Goal: Transaction & Acquisition: Book appointment/travel/reservation

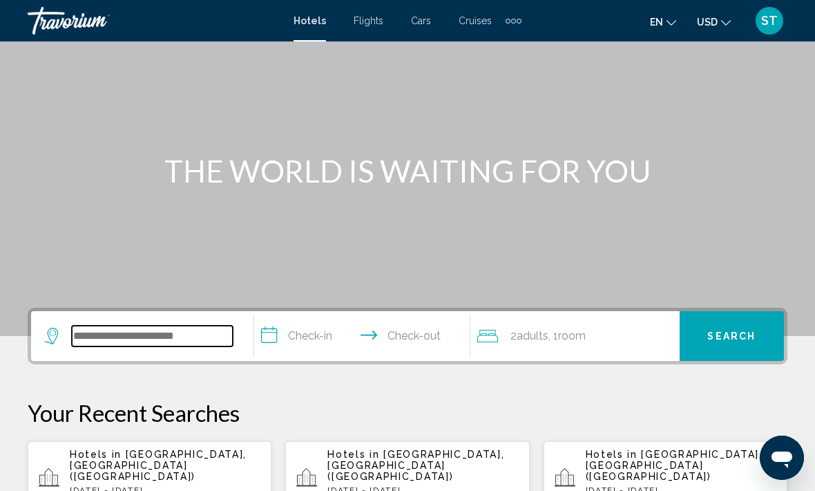
click at [160, 339] on input "Search widget" at bounding box center [152, 335] width 161 height 21
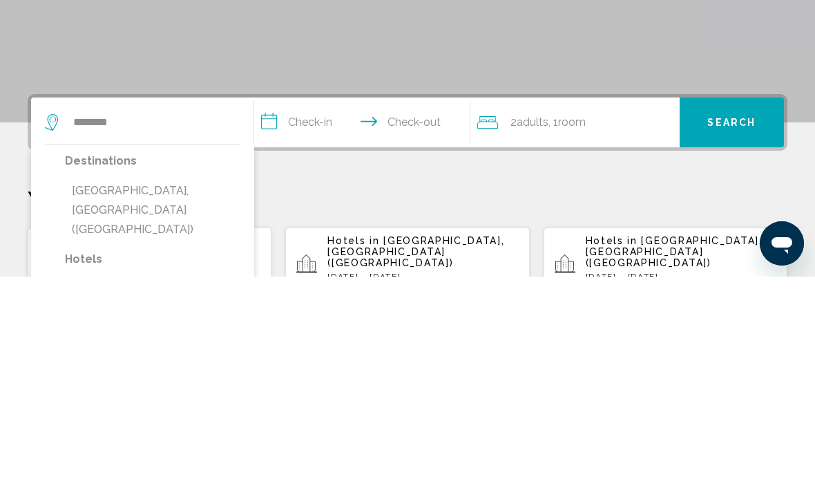
click at [85, 392] on button "[GEOGRAPHIC_DATA], [GEOGRAPHIC_DATA] ([GEOGRAPHIC_DATA])" at bounding box center [152, 424] width 175 height 65
type input "**********"
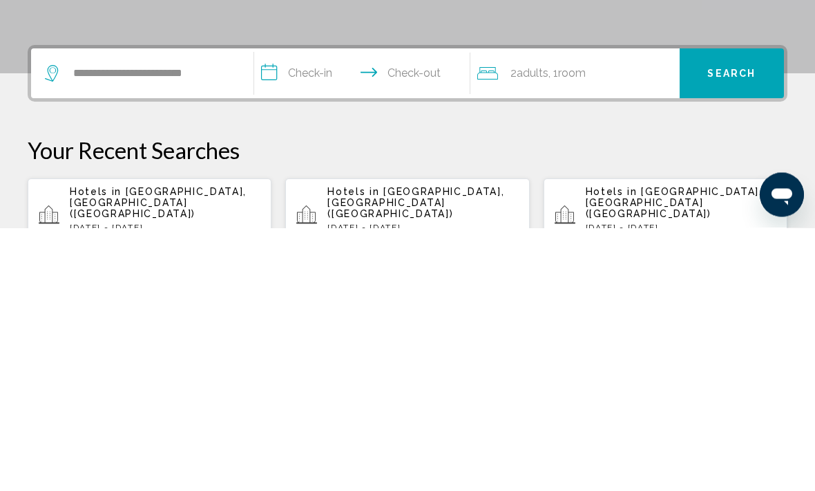
click at [316, 312] on input "**********" at bounding box center [365, 339] width 222 height 54
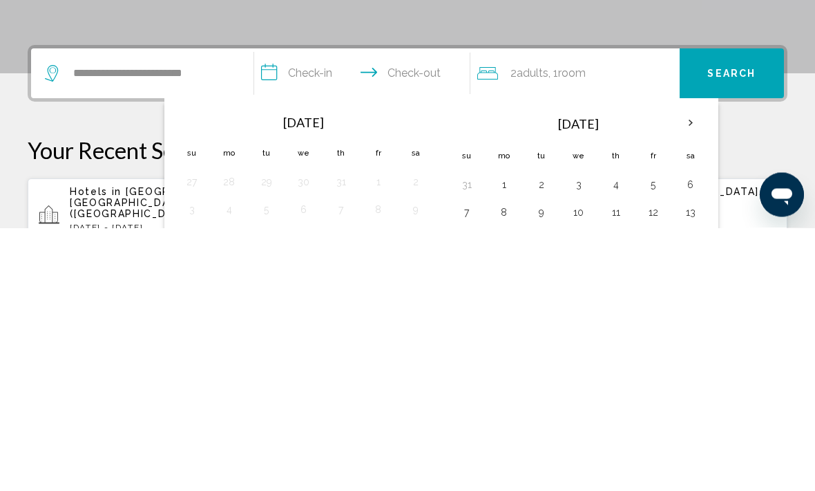
scroll to position [341, 0]
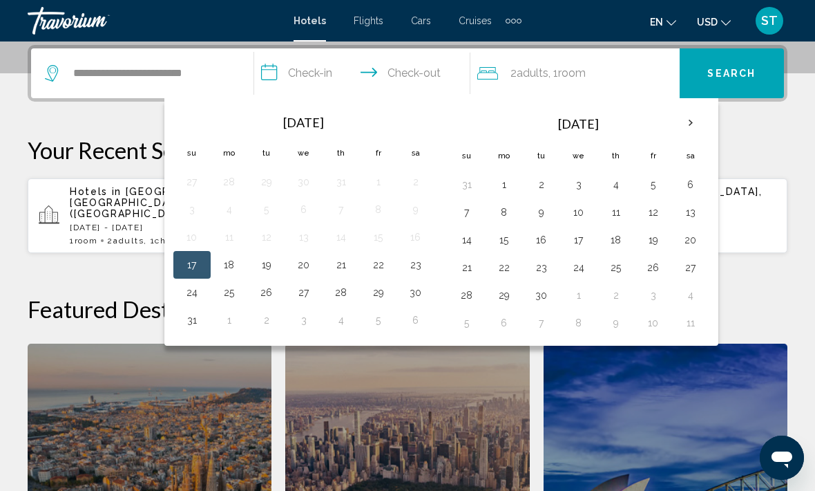
click at [182, 271] on button "17" at bounding box center [192, 264] width 22 height 19
click at [305, 271] on button "20" at bounding box center [304, 264] width 22 height 19
type input "**********"
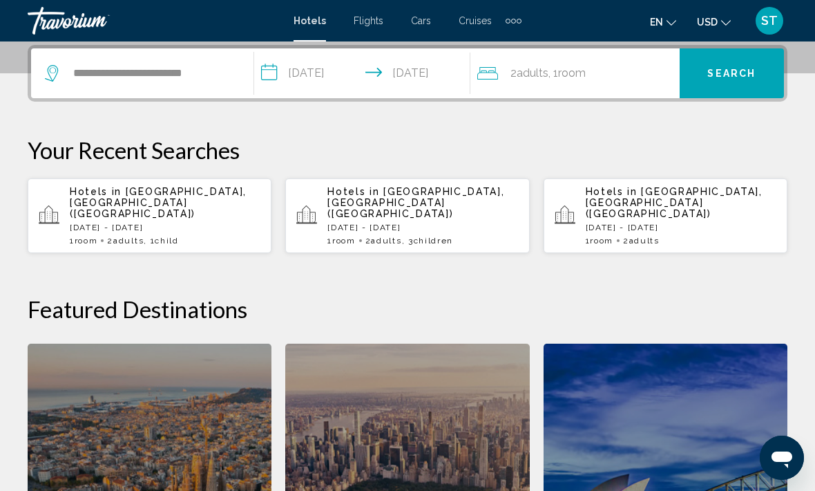
click at [627, 83] on div "2 Adult Adults , 1 Room rooms" at bounding box center [578, 73] width 202 height 50
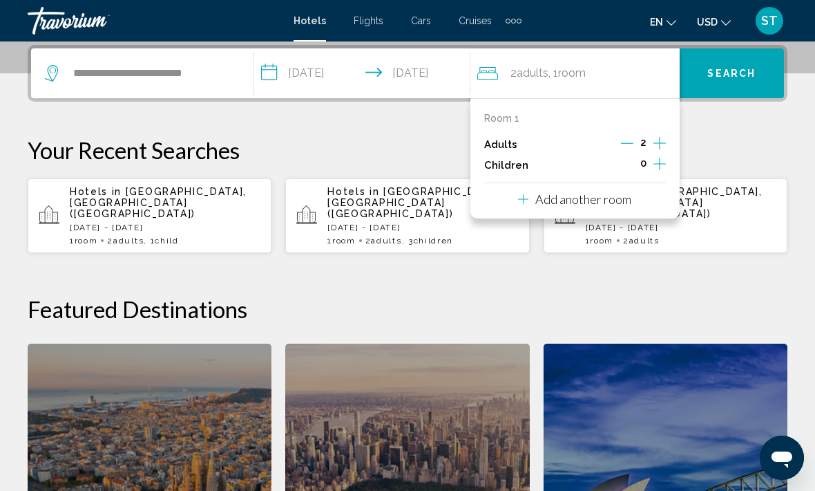
click at [661, 163] on icon "Increment children" at bounding box center [660, 163] width 12 height 17
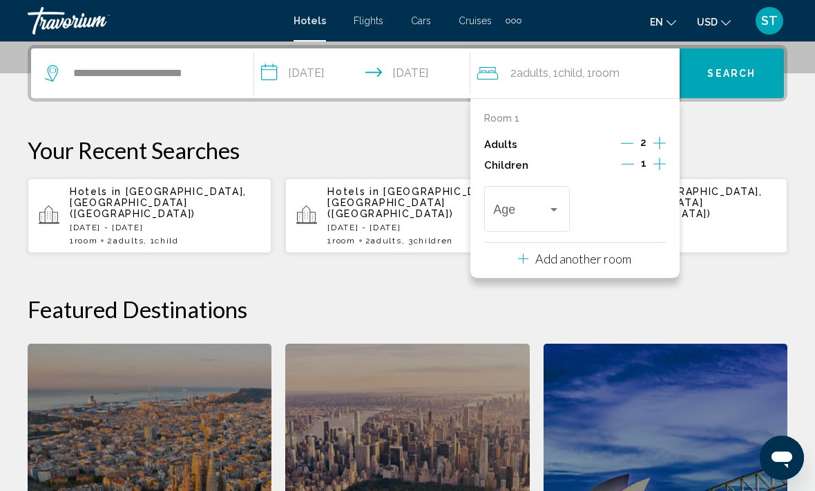
click at [547, 211] on span "Travelers: 2 adults, 1 child" at bounding box center [520, 212] width 55 height 14
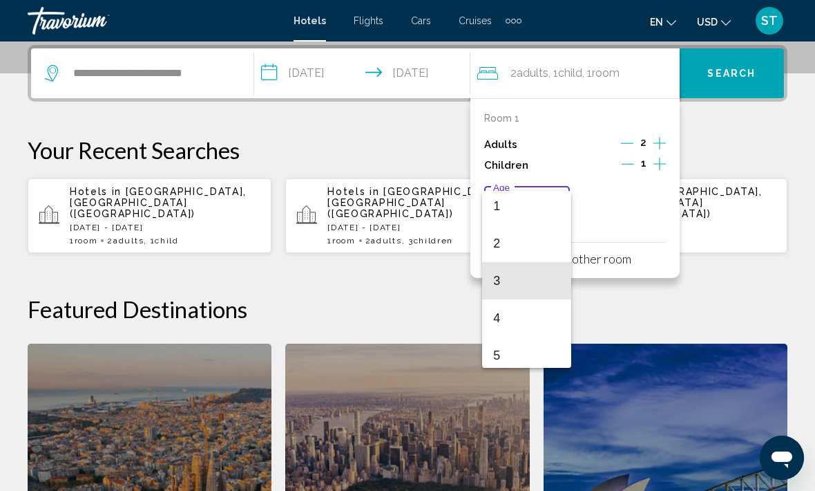
scroll to position [66, 0]
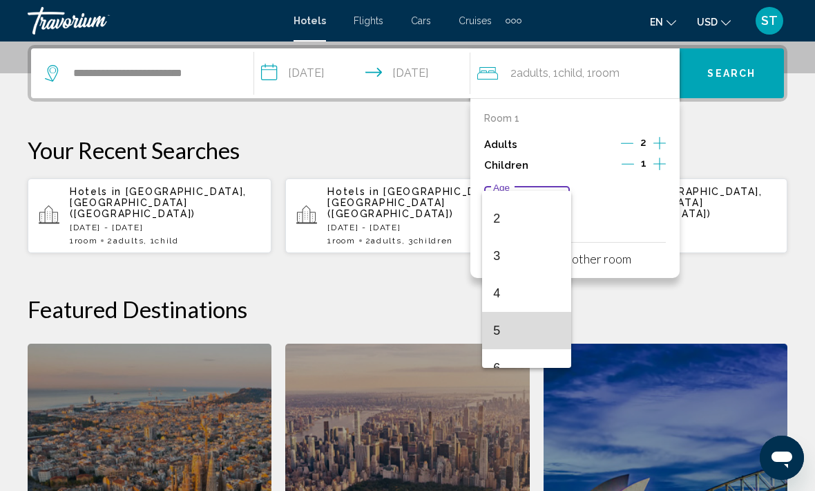
click at [520, 334] on span "5" at bounding box center [526, 330] width 67 height 37
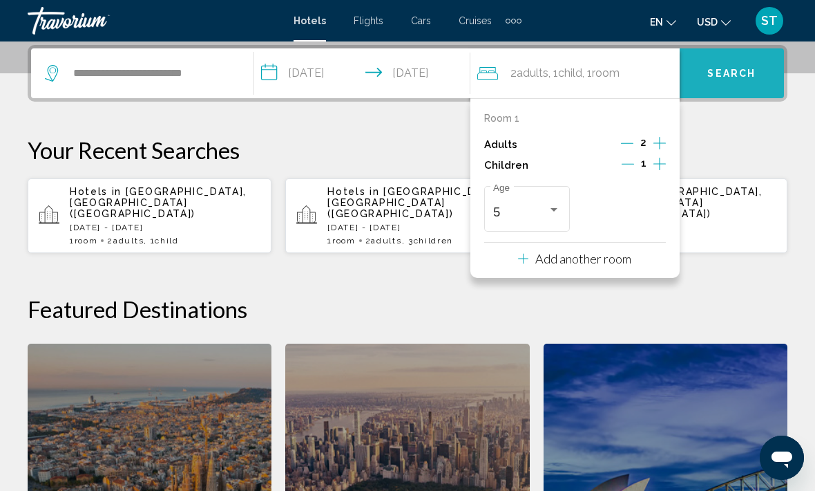
click at [738, 73] on span "Search" at bounding box center [732, 73] width 48 height 11
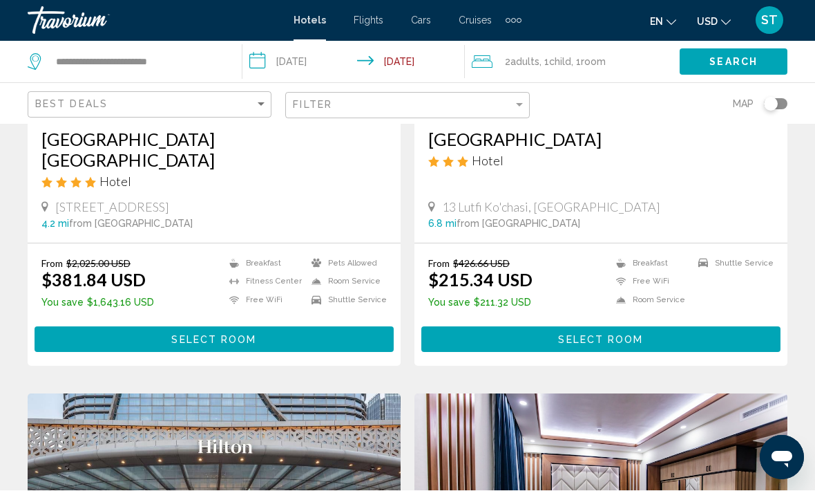
click at [35, 327] on button "Select Room" at bounding box center [214, 340] width 359 height 26
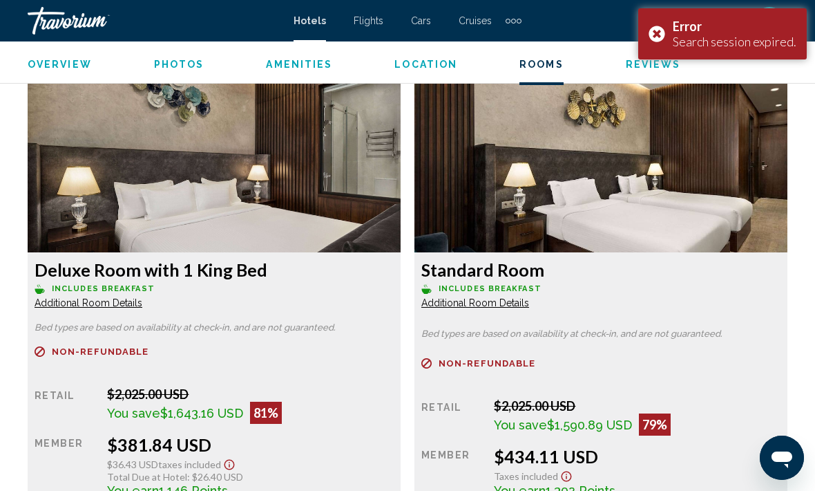
scroll to position [2069, 0]
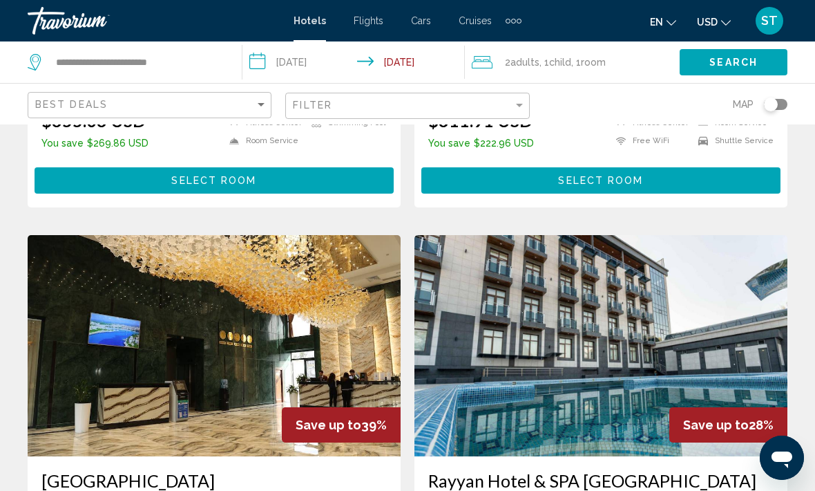
scroll to position [1533, 0]
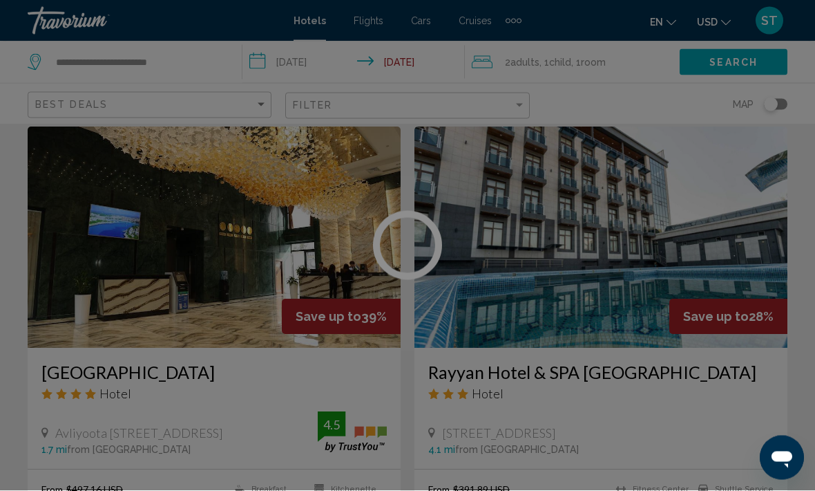
scroll to position [2555, 0]
